Goal: Transaction & Acquisition: Purchase product/service

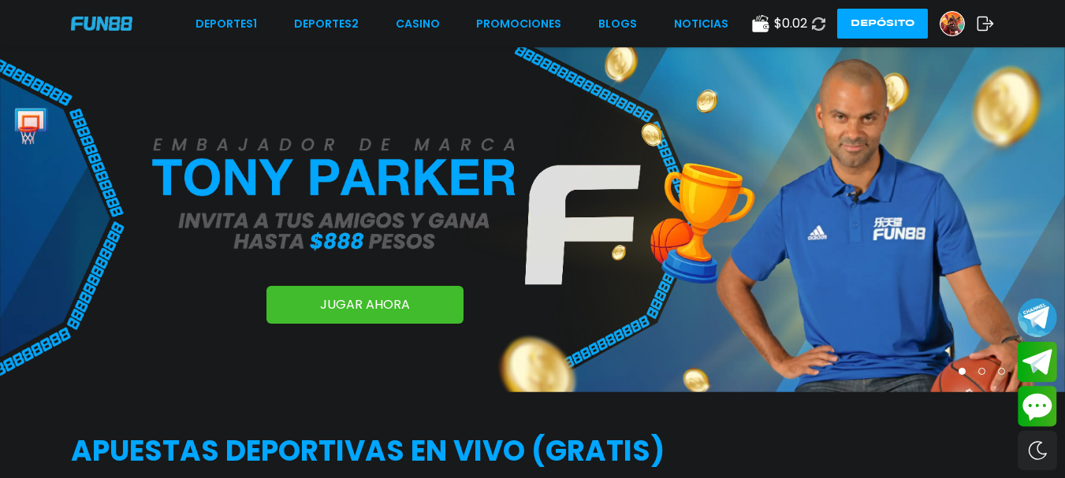
click at [874, 21] on button "Depósito" at bounding box center [882, 24] width 91 height 30
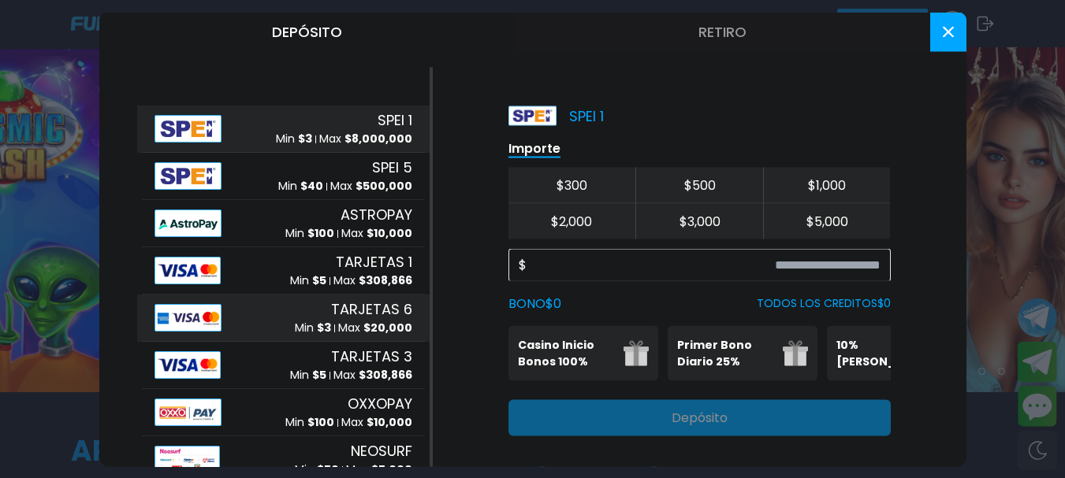
click at [353, 315] on span "TARJETAS 6" at bounding box center [371, 309] width 81 height 21
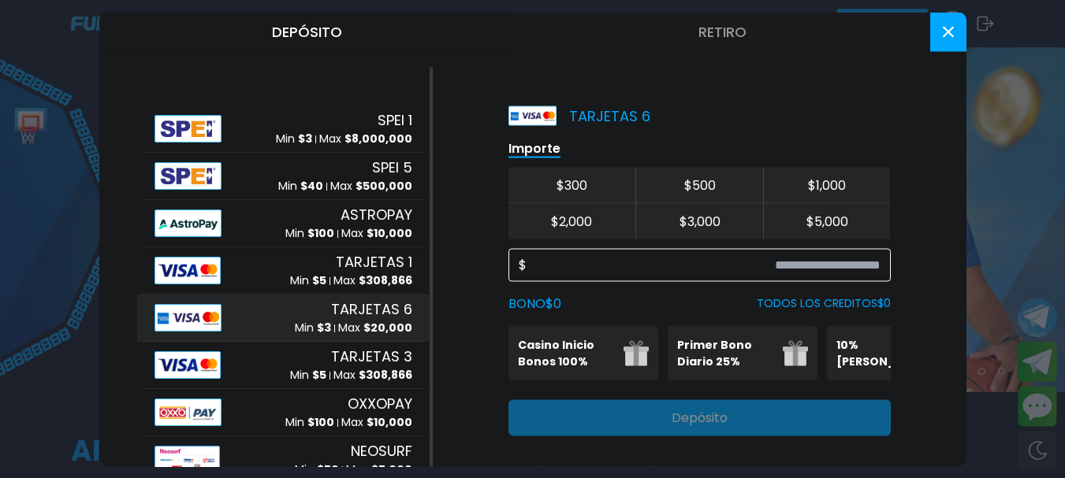
click at [706, 262] on input at bounding box center [703, 264] width 354 height 19
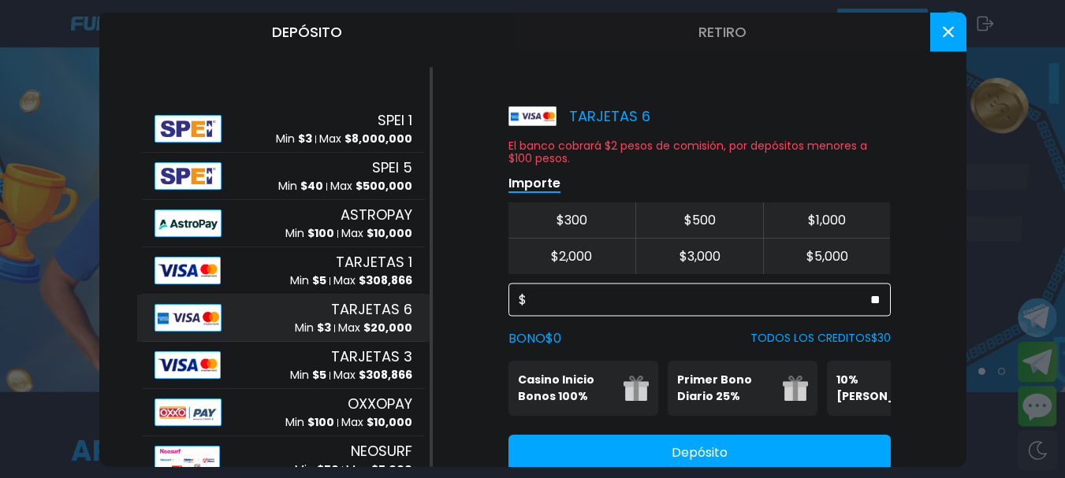
scroll to position [56, 0]
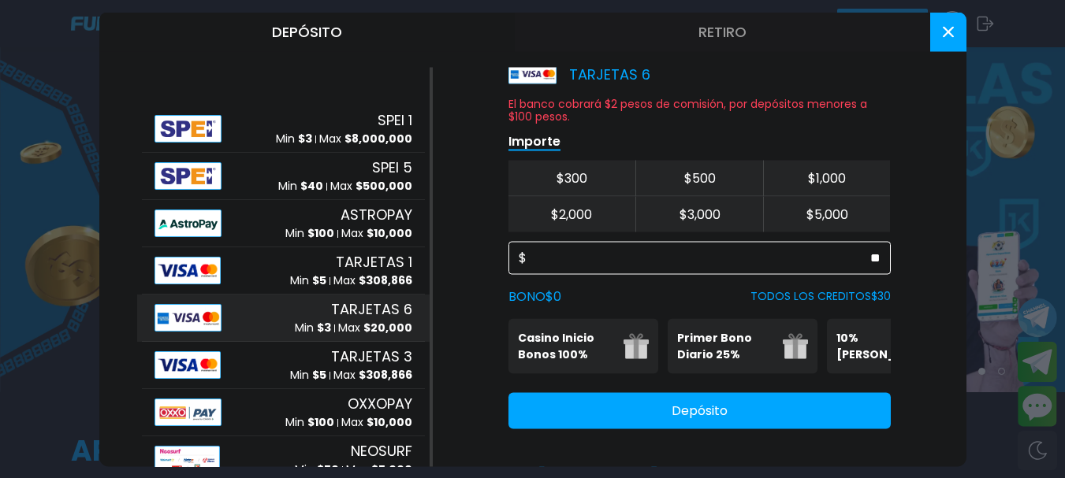
type input "**"
click at [686, 403] on button "Depósito" at bounding box center [699, 410] width 382 height 36
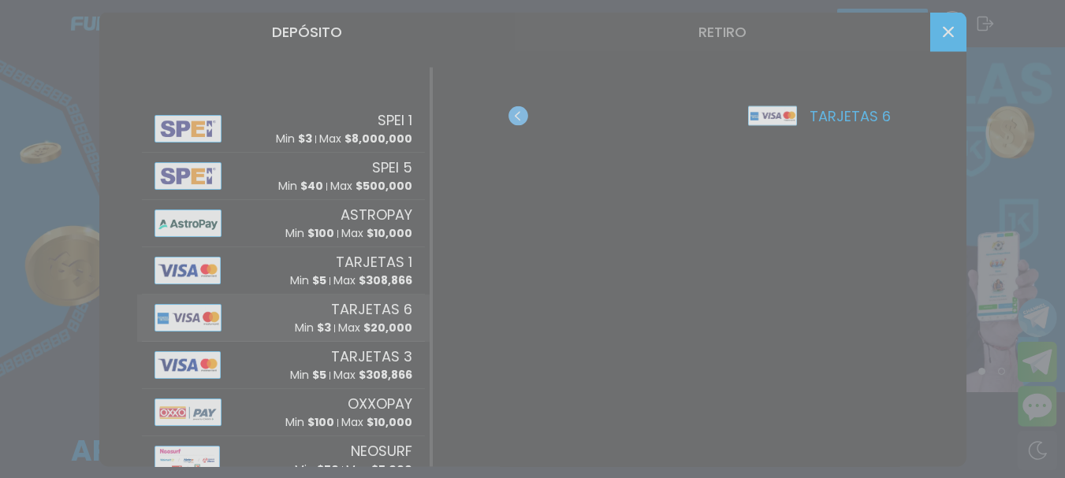
scroll to position [0, 0]
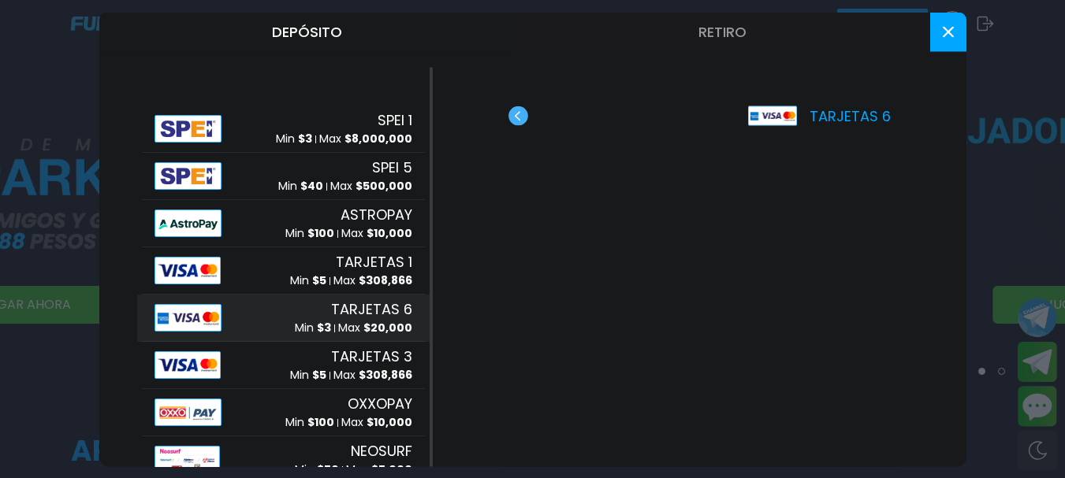
click at [493, 241] on div "TARJETAS 6" at bounding box center [699, 267] width 533 height 400
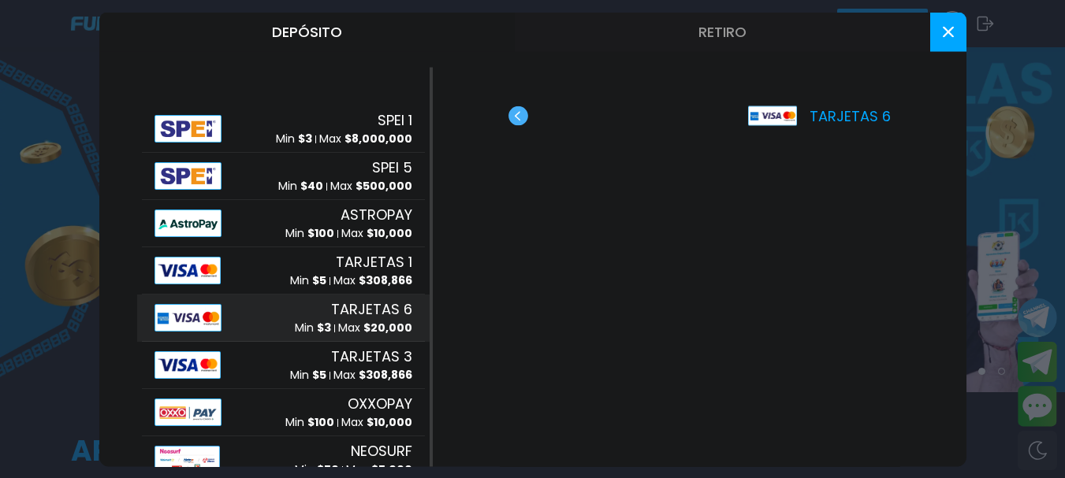
click at [359, 307] on span "TARJETAS 6" at bounding box center [371, 309] width 81 height 21
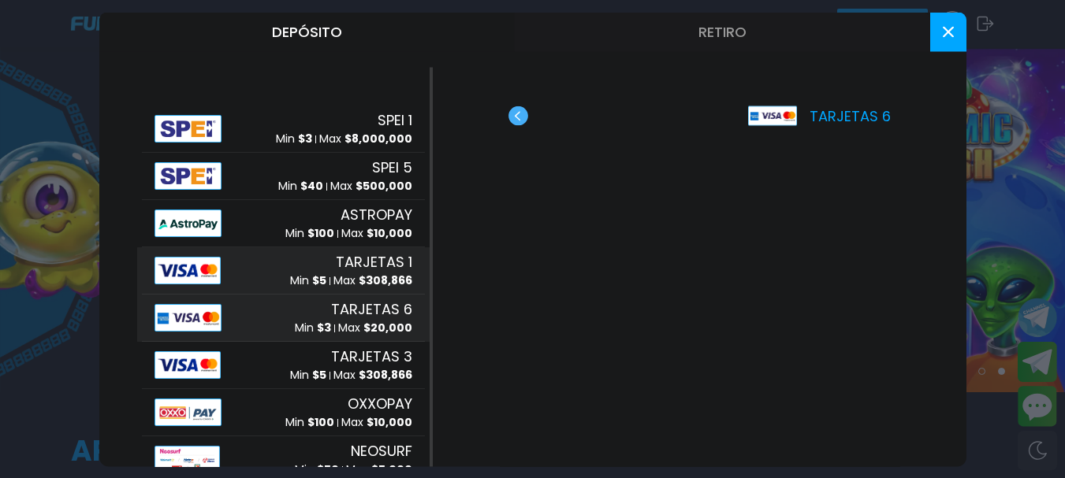
click at [348, 257] on span "TARJETAS 1" at bounding box center [374, 261] width 76 height 21
